Goal: Understand process/instructions: Learn how to perform a task or action

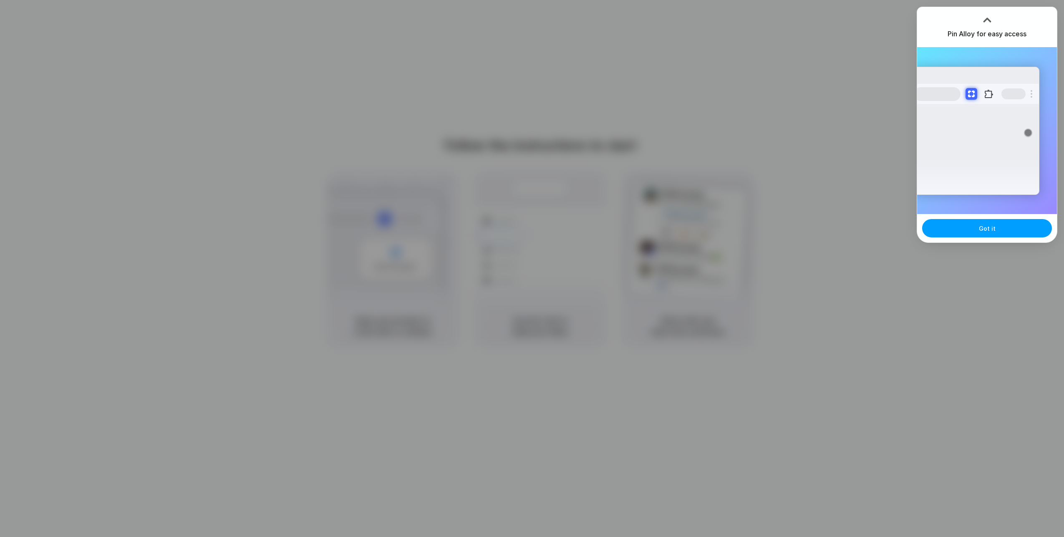
click at [947, 227] on button "Got it" at bounding box center [987, 228] width 130 height 18
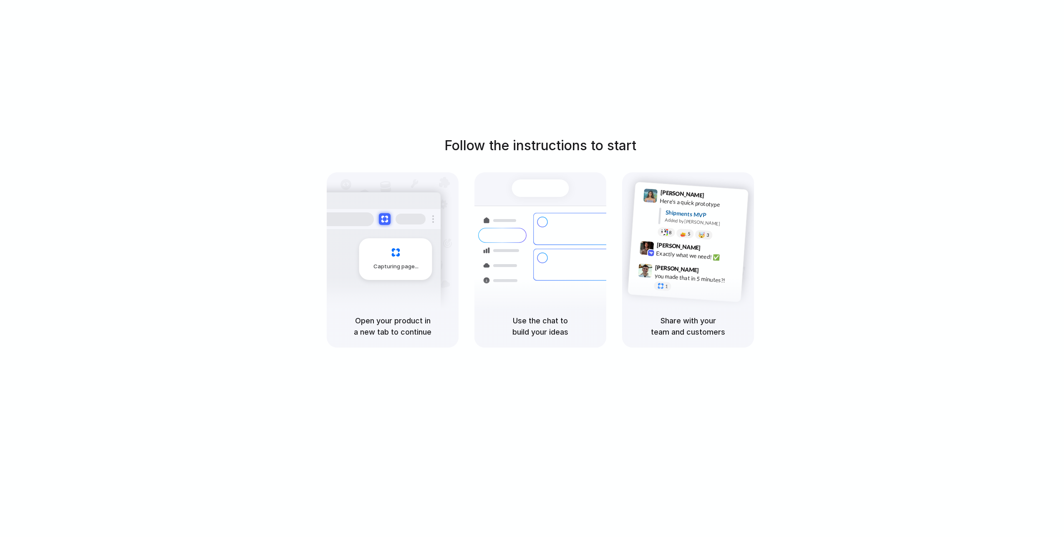
click at [782, 188] on div "Follow the instructions to start Capturing page Open your product in a new tab …" at bounding box center [540, 242] width 1064 height 212
